Goal: Task Accomplishment & Management: Manage account settings

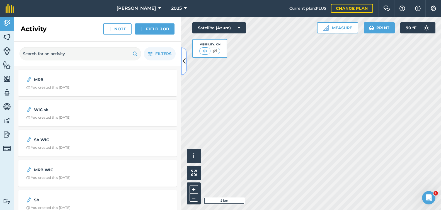
click at [182, 63] on button at bounding box center [184, 61] width 6 height 28
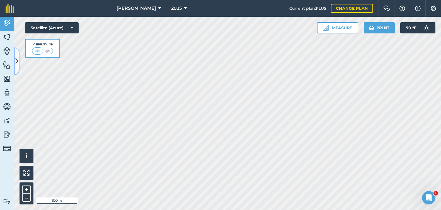
click at [17, 55] on button at bounding box center [17, 61] width 6 height 28
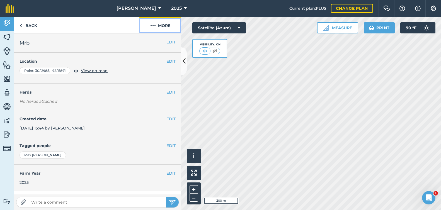
click at [153, 21] on button "More" at bounding box center [160, 25] width 42 height 16
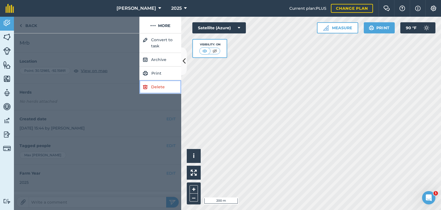
click at [163, 85] on link "Delete" at bounding box center [160, 87] width 42 height 14
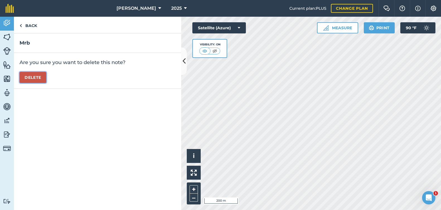
click at [31, 79] on button "Delete" at bounding box center [33, 77] width 27 height 11
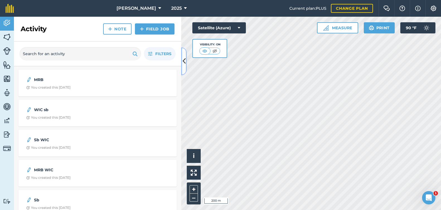
click at [183, 65] on icon at bounding box center [184, 61] width 3 height 10
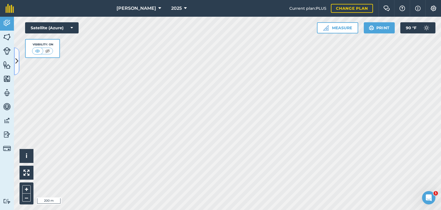
click at [17, 67] on button at bounding box center [17, 61] width 6 height 28
